Goal: Task Accomplishment & Management: Manage account settings

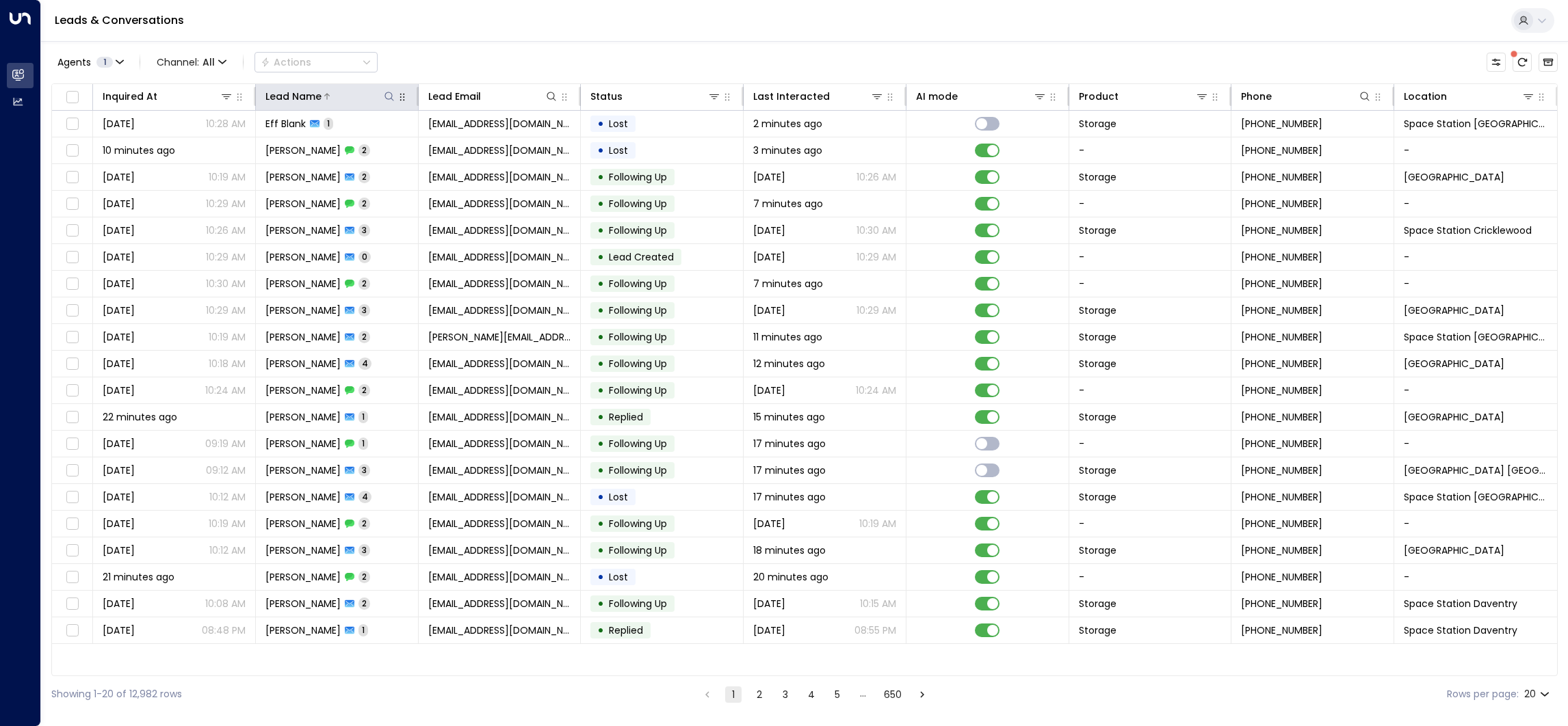
click at [391, 92] on icon at bounding box center [389, 97] width 11 height 11
click at [418, 153] on input "text" at bounding box center [389, 146] width 188 height 25
type input "*******"
click at [471, 39] on div "Leads & Conversations" at bounding box center [804, 21] width 1527 height 41
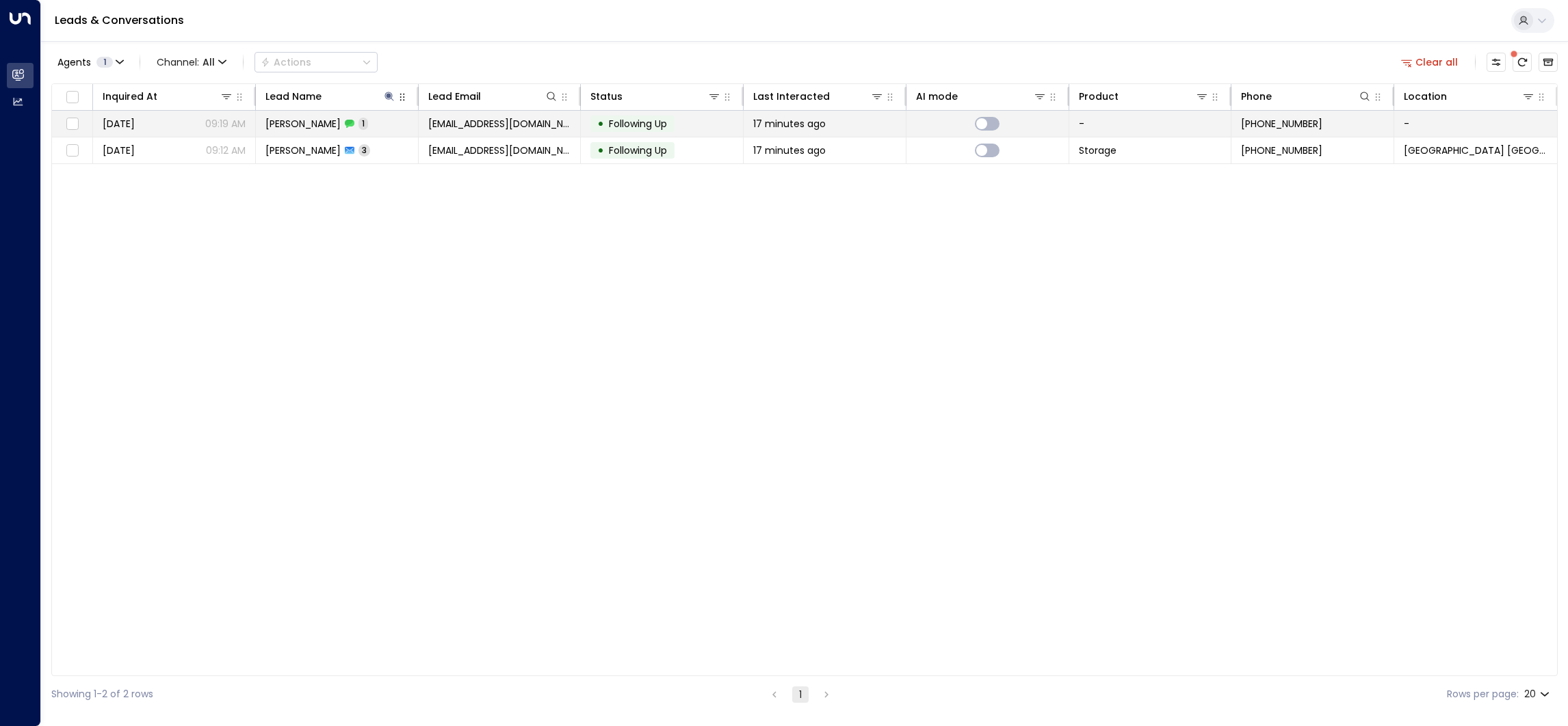
click at [700, 131] on td "• Following Up" at bounding box center [662, 124] width 163 height 26
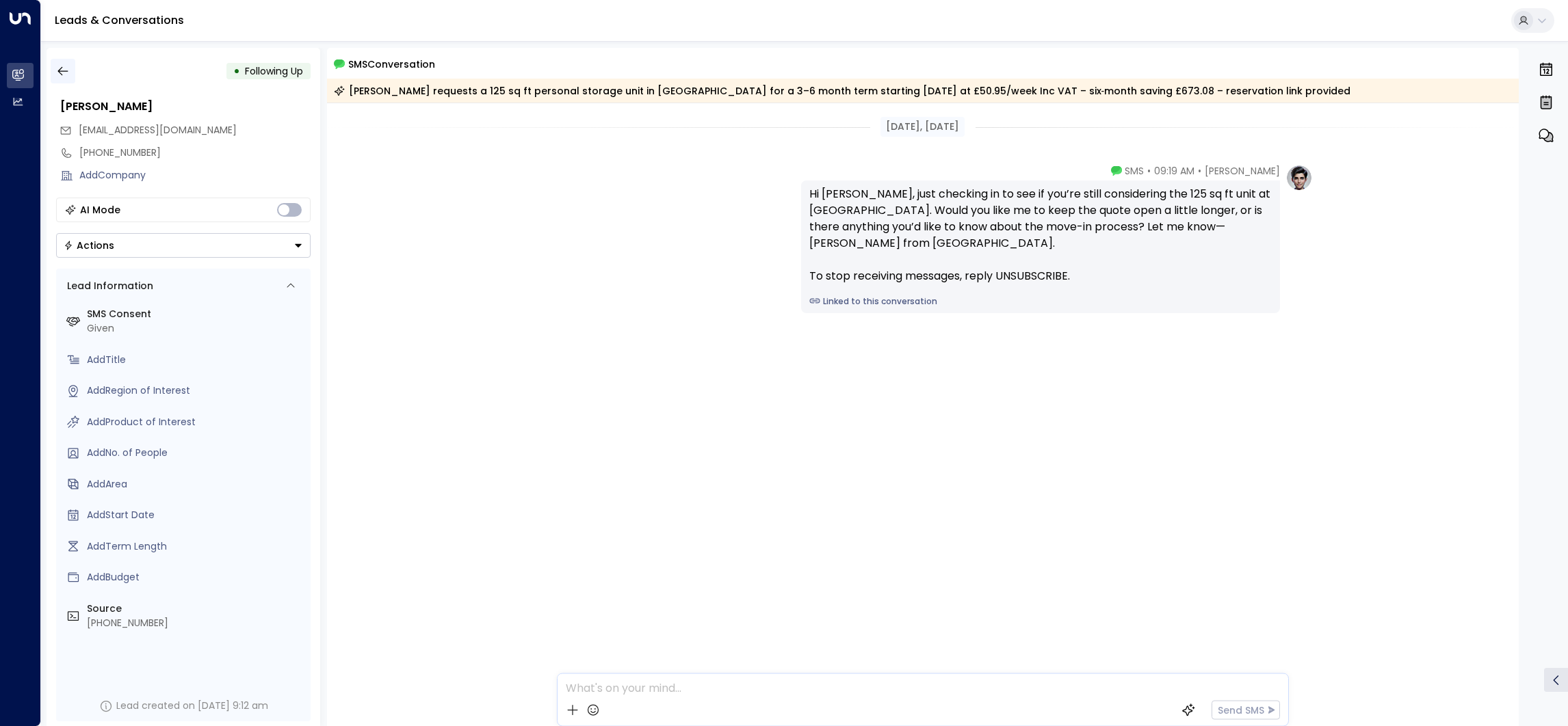
click at [63, 73] on icon "button" at bounding box center [63, 71] width 14 height 14
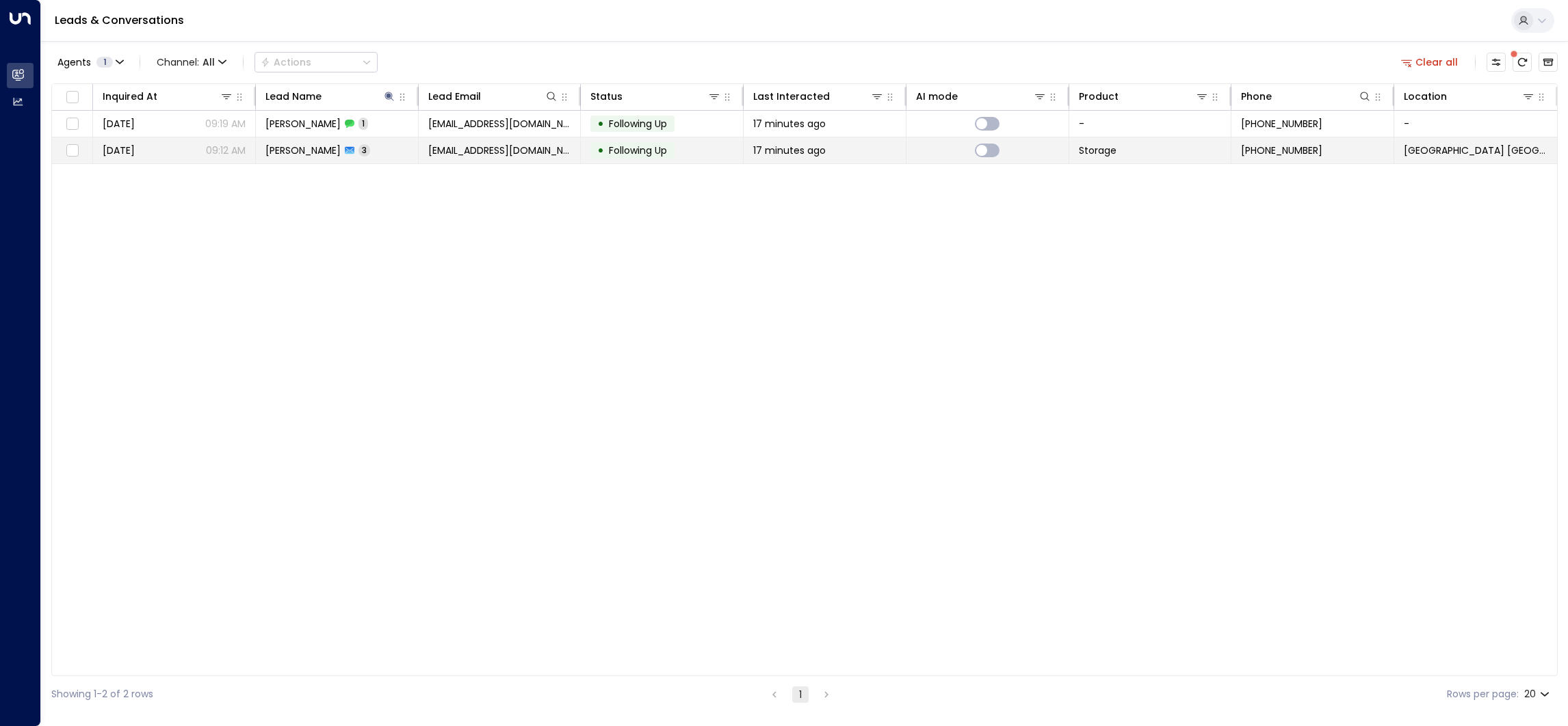
click at [314, 151] on span "[PERSON_NAME]" at bounding box center [303, 151] width 75 height 14
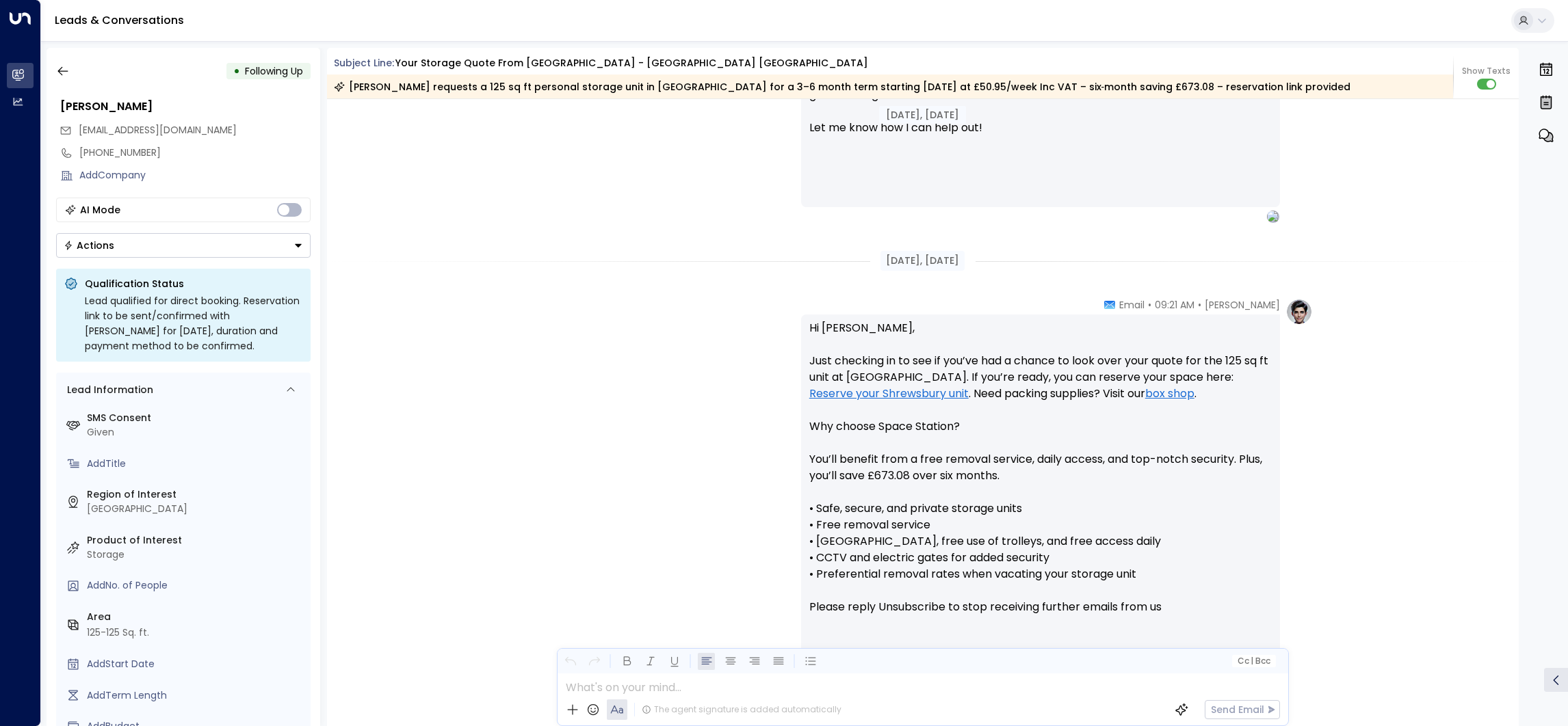
scroll to position [1056, 0]
